Goal: Task Accomplishment & Management: Use online tool/utility

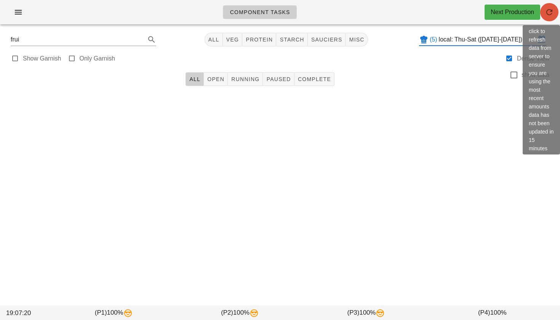
click at [553, 10] on span "button" at bounding box center [549, 12] width 18 height 9
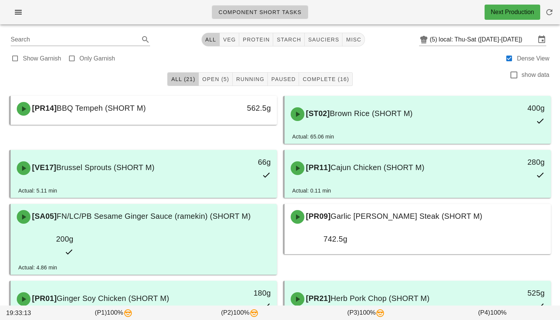
scroll to position [21, 0]
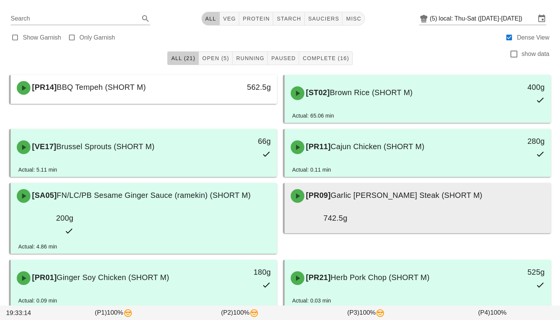
click at [320, 189] on div "[PR09] Garlic Rosemary Steak (SHORT M)" at bounding box center [417, 196] width 263 height 23
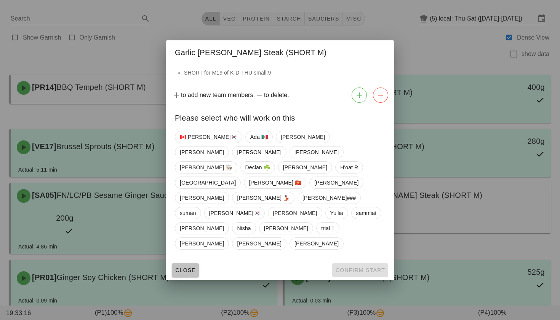
click at [183, 267] on span "Close" at bounding box center [185, 270] width 21 height 6
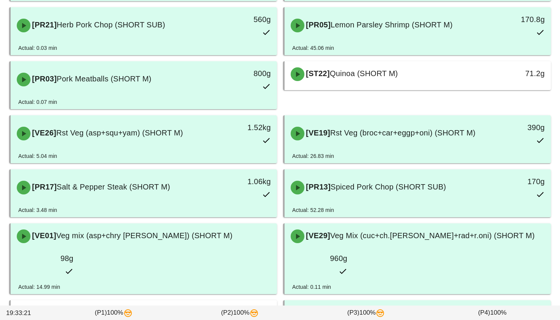
scroll to position [330, 0]
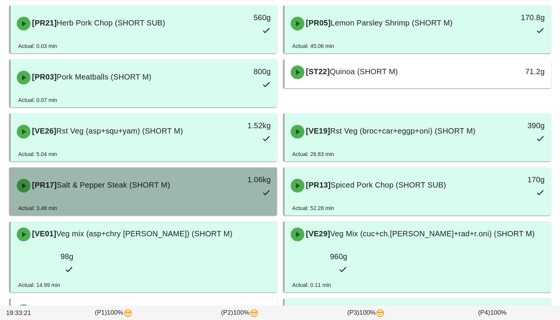
click at [187, 174] on div "[PR17] Salt & Pepper Steak (SHORT M)" at bounding box center [110, 185] width 197 height 23
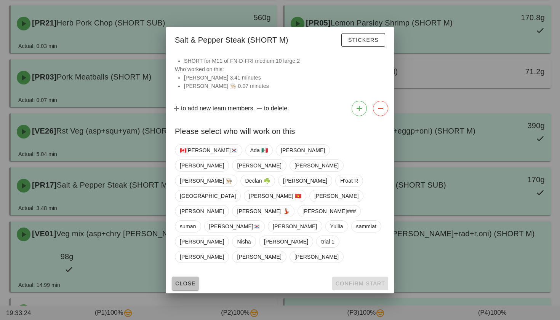
click at [193, 281] on span "Close" at bounding box center [185, 284] width 21 height 6
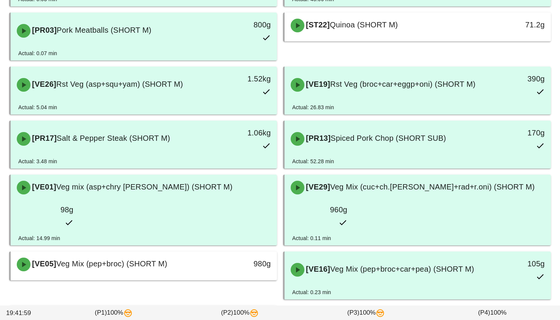
scroll to position [419, 0]
